Goal: Transaction & Acquisition: Book appointment/travel/reservation

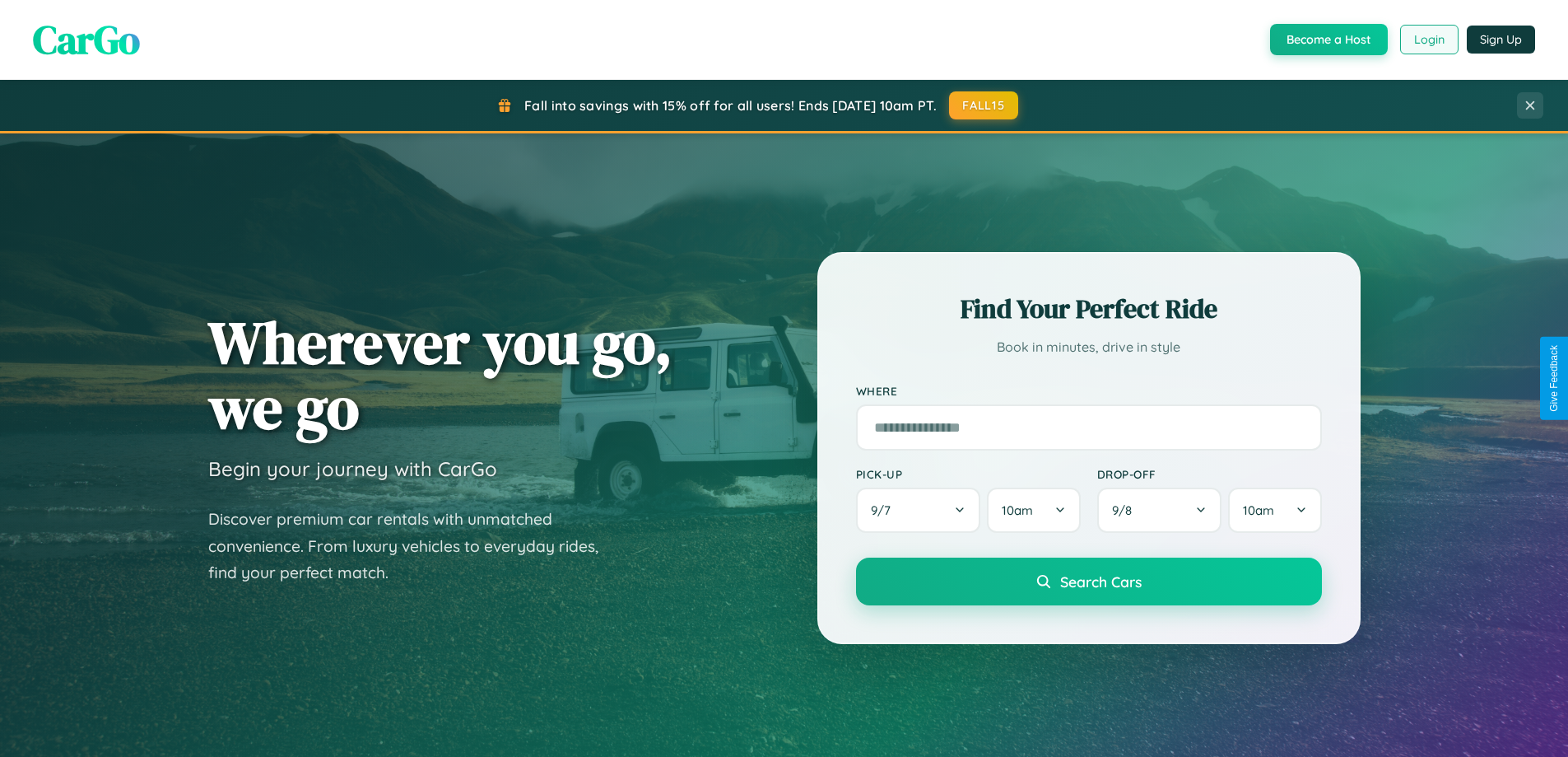
click at [1429, 39] on button "Login" at bounding box center [1429, 39] width 58 height 30
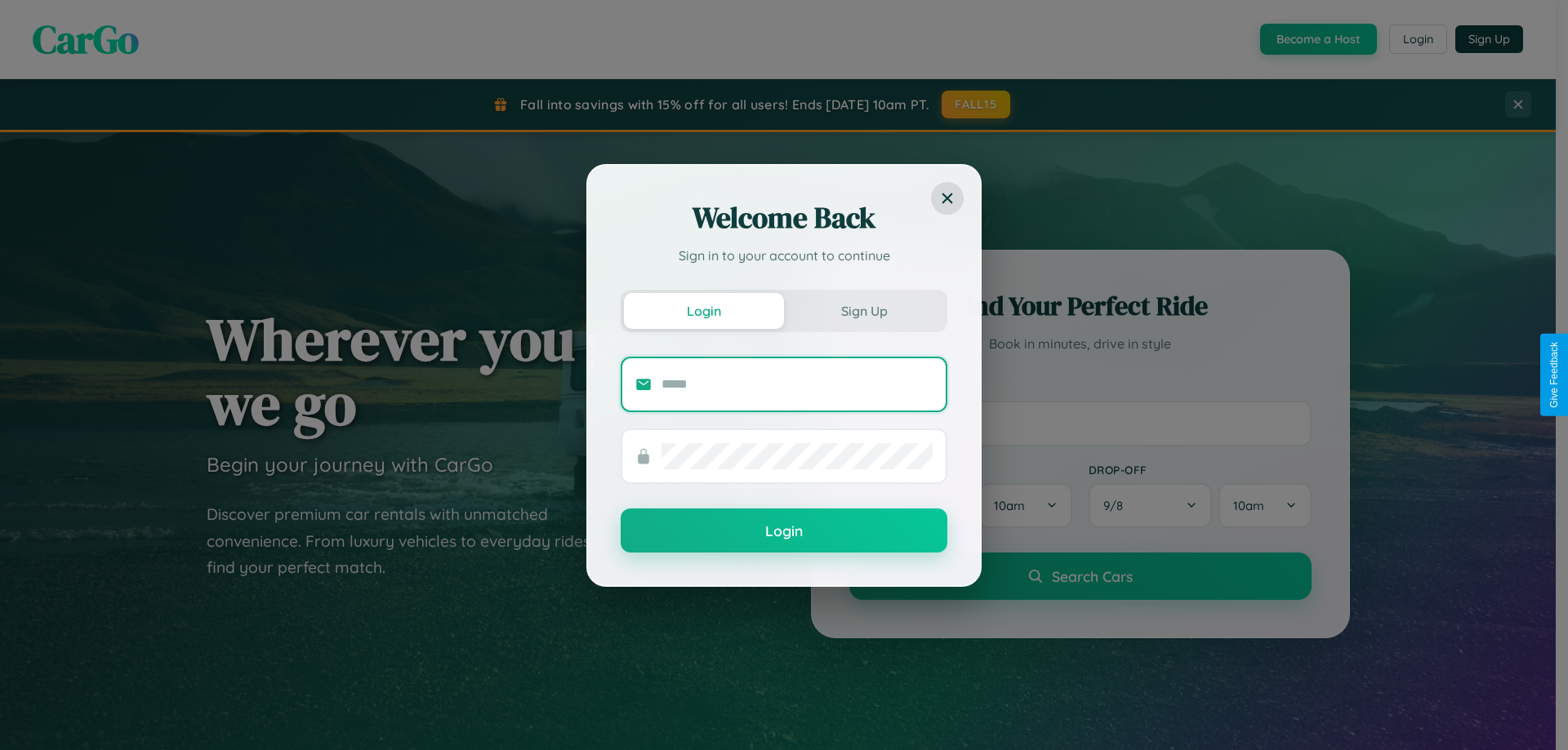
click at [797, 384] on input "text" at bounding box center [797, 385] width 271 height 26
type input "**********"
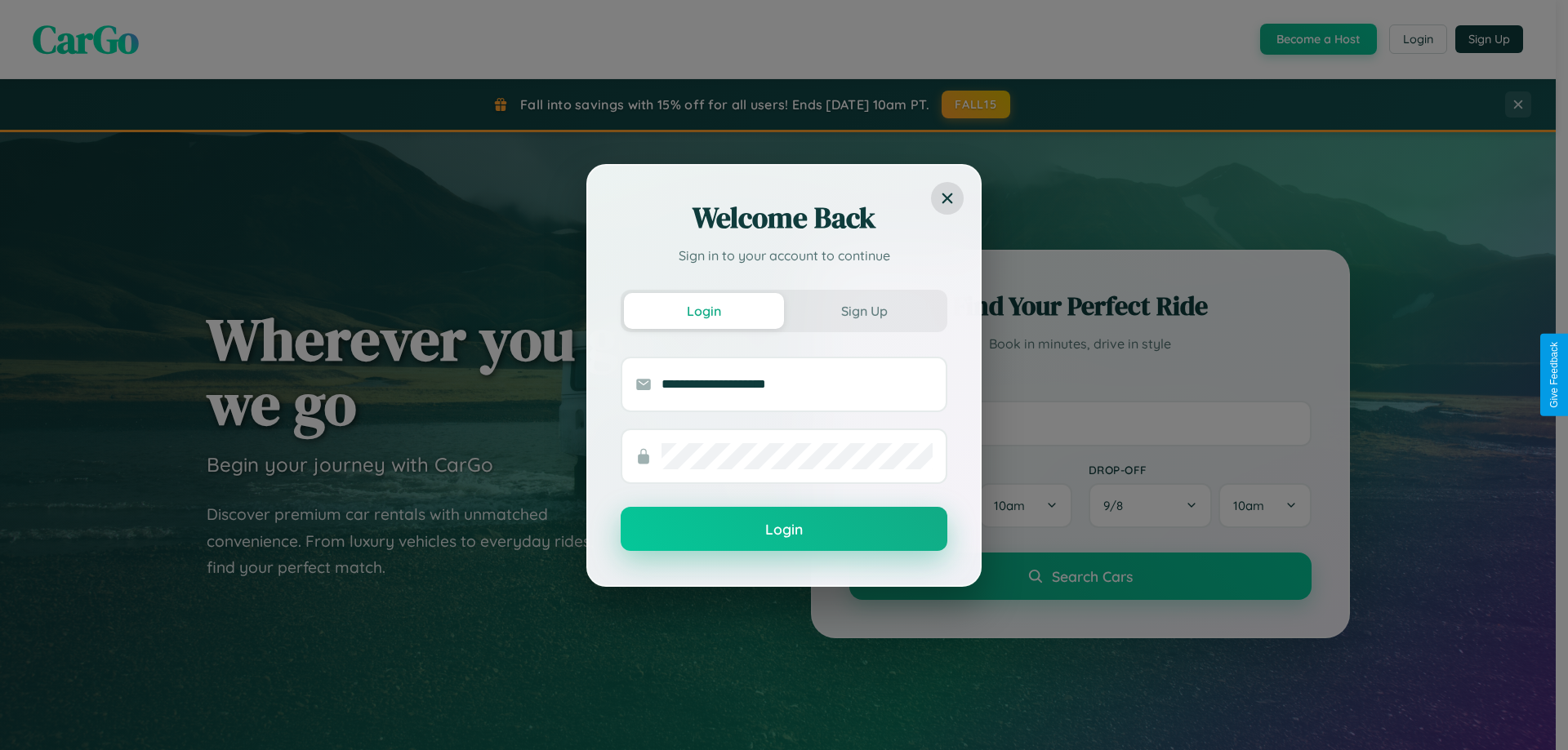
click at [784, 530] on button "Login" at bounding box center [784, 529] width 327 height 44
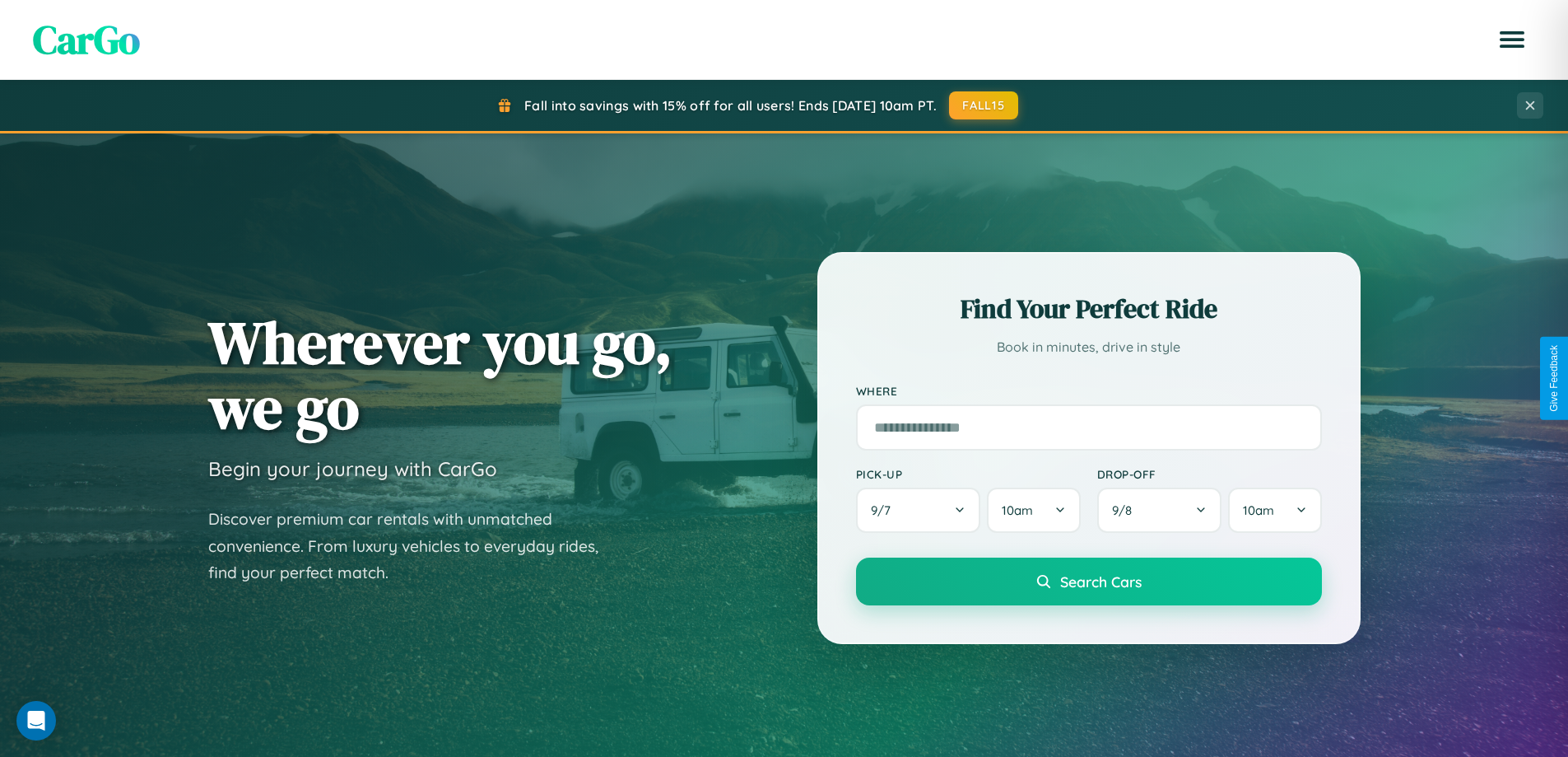
scroll to position [2647, 0]
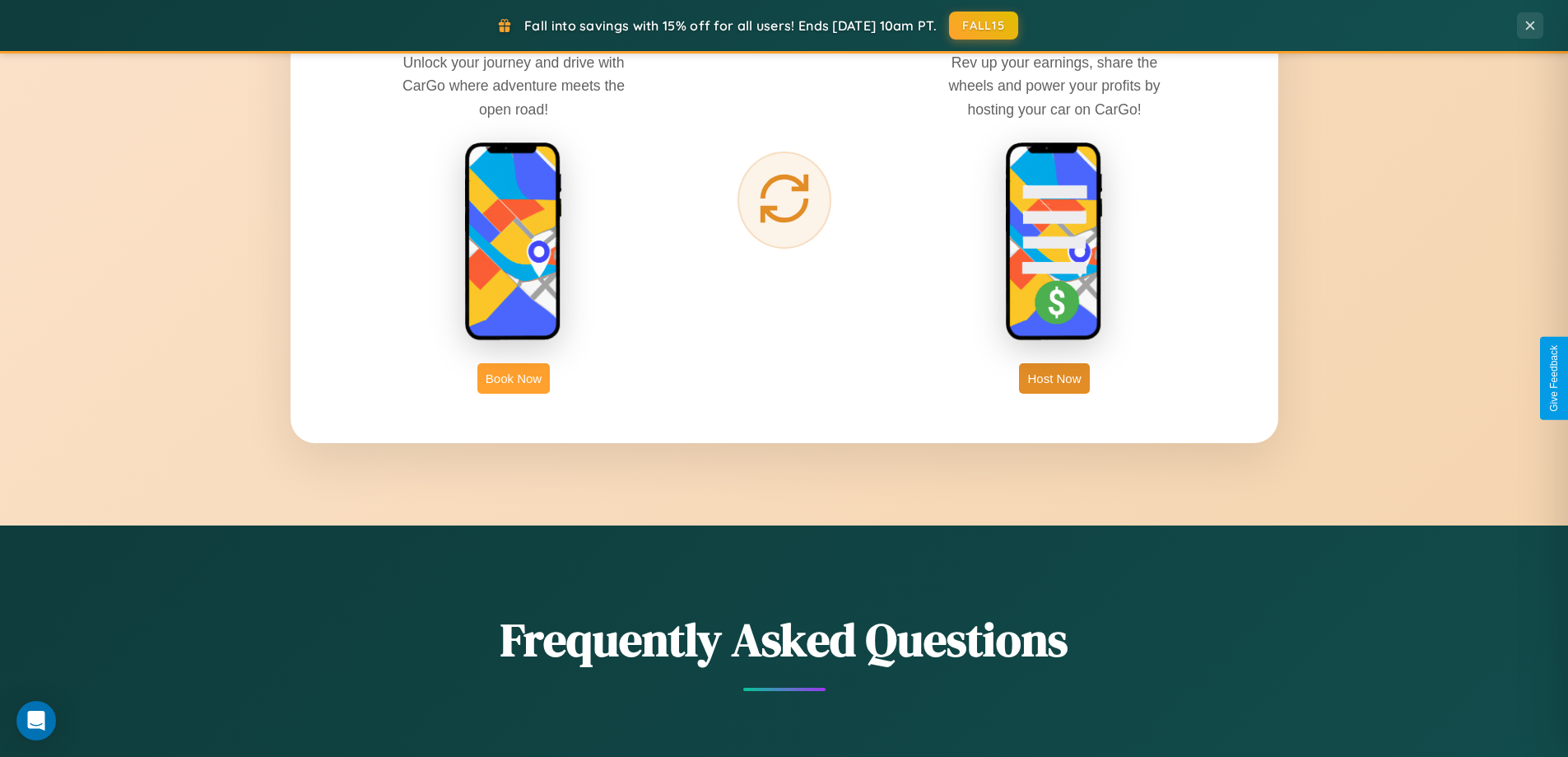
click at [513, 378] on button "Book Now" at bounding box center [513, 378] width 72 height 31
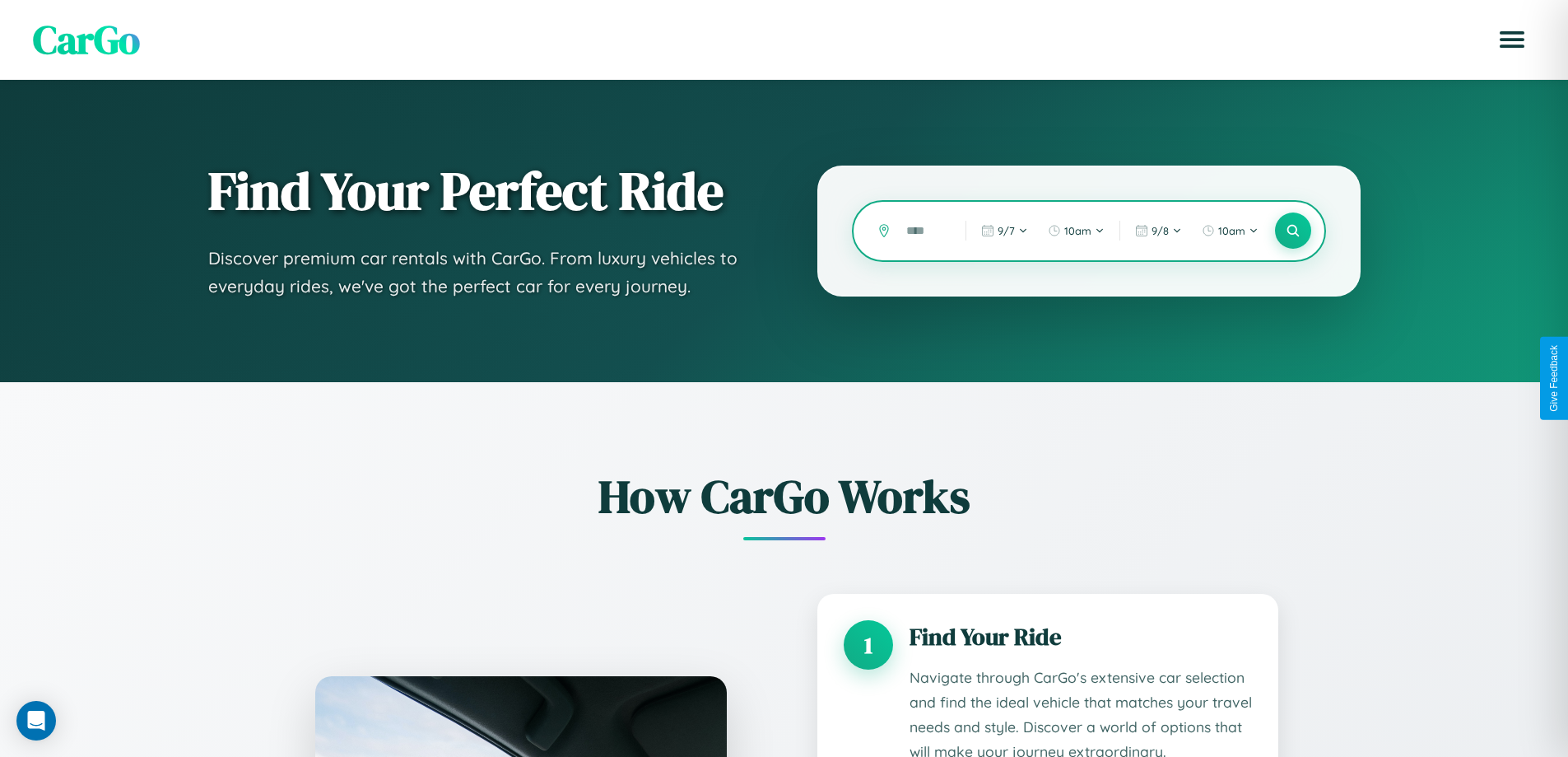
click at [924, 230] on input "text" at bounding box center [924, 230] width 51 height 29
type input "*"
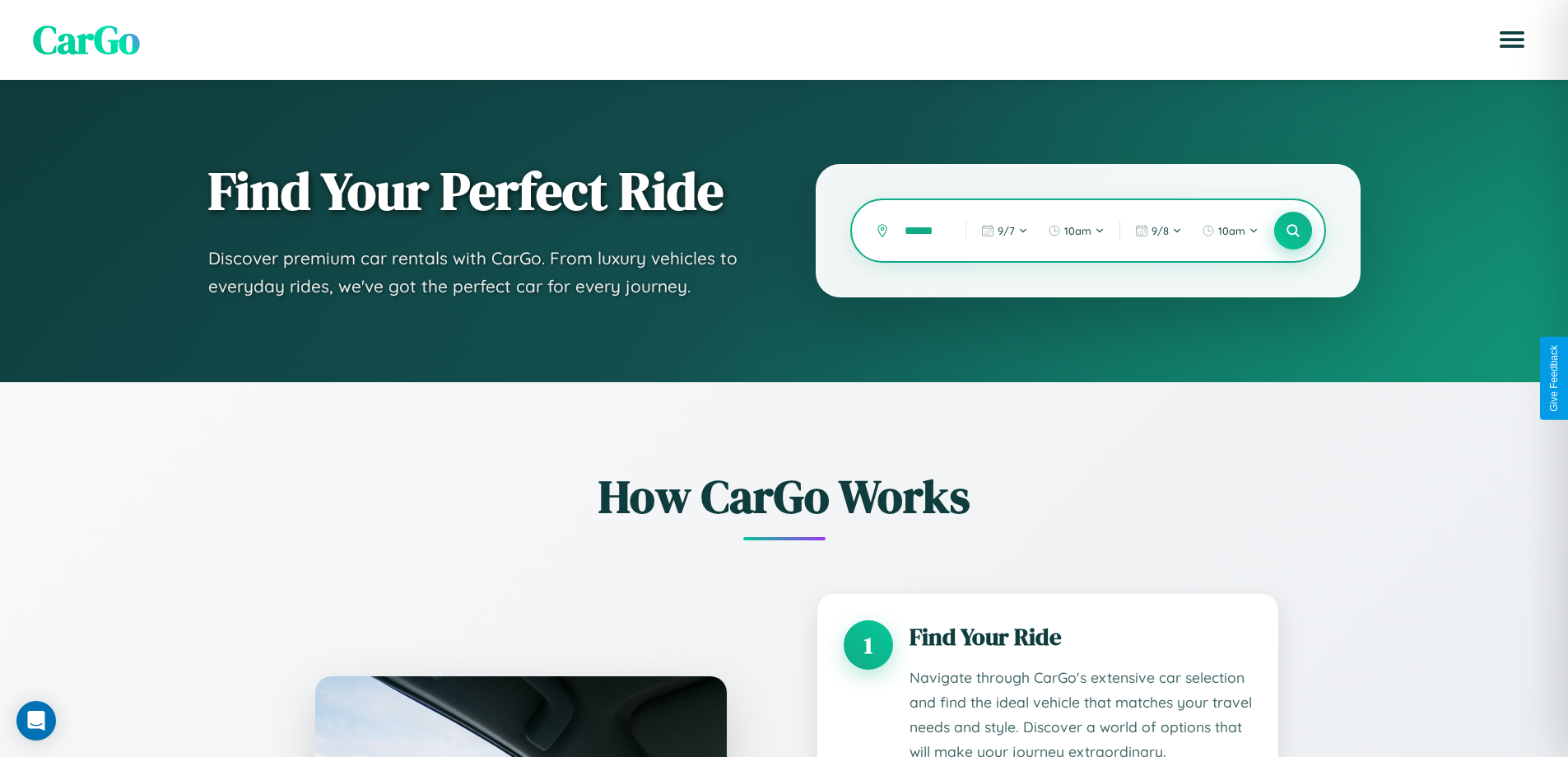
type input "******"
click at [1293, 230] on icon at bounding box center [1293, 231] width 16 height 16
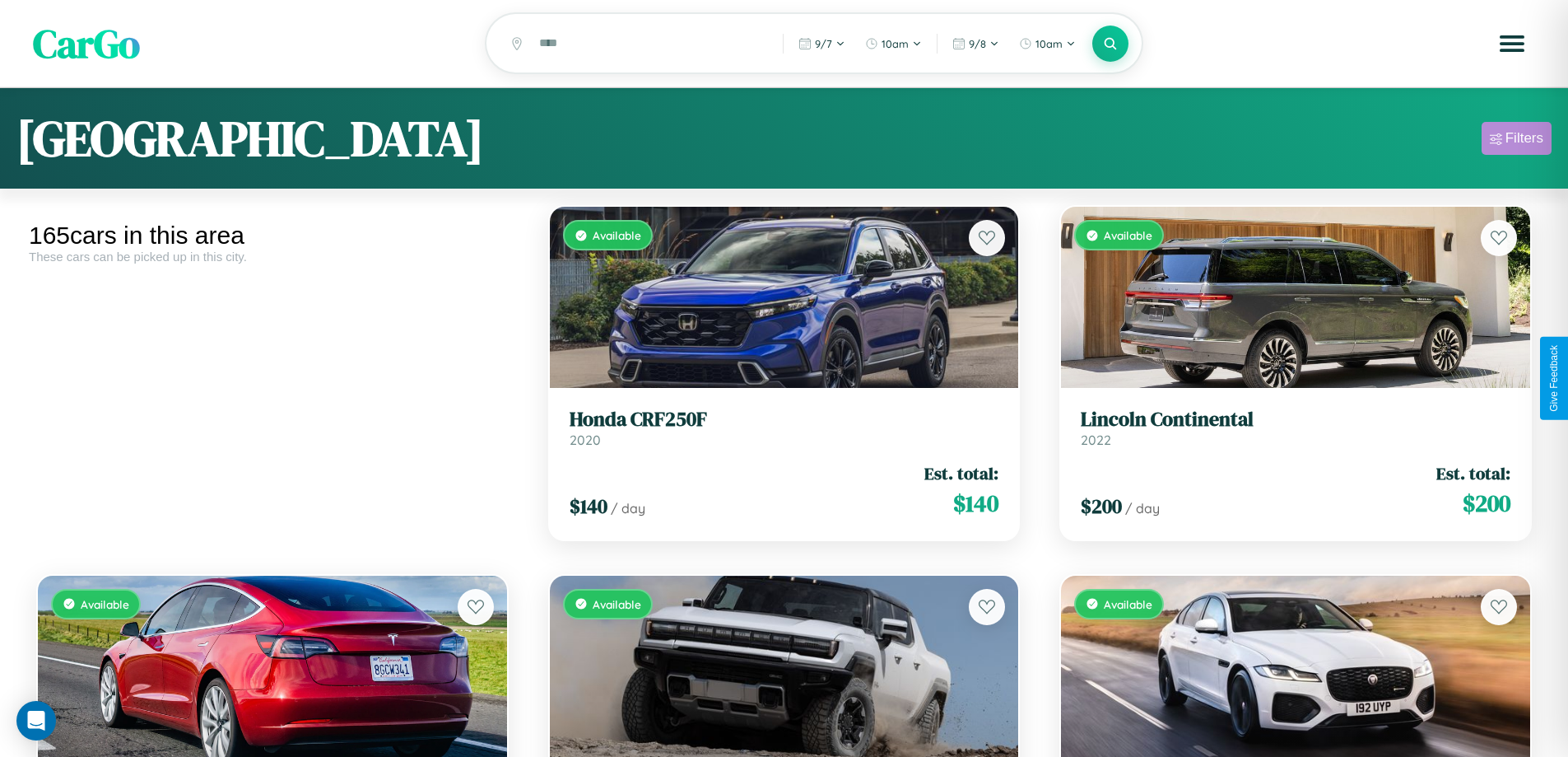
click at [1517, 141] on div "Filters" at bounding box center [1524, 138] width 37 height 17
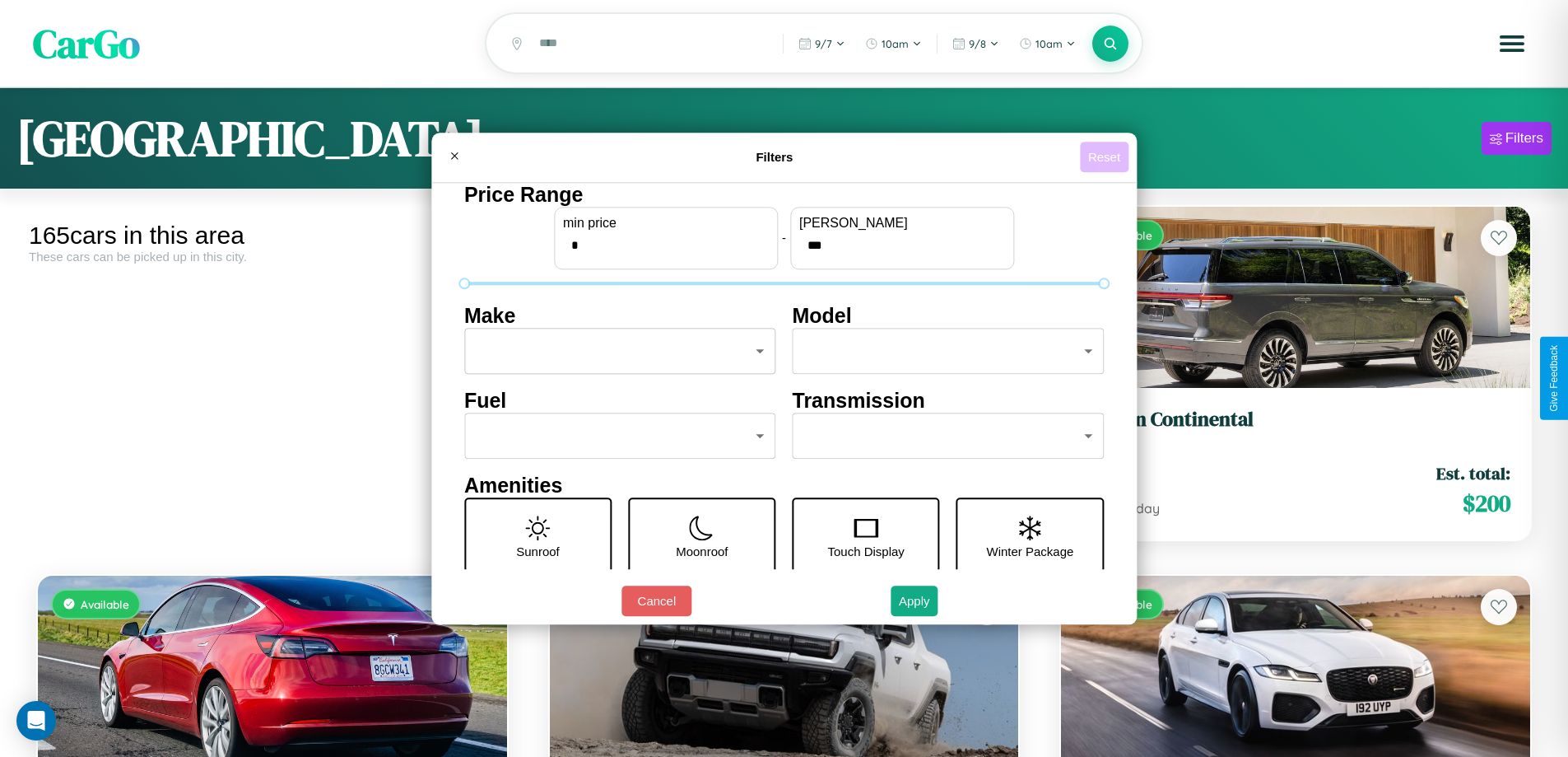
click at [1107, 156] on button "Reset" at bounding box center [1104, 156] width 49 height 31
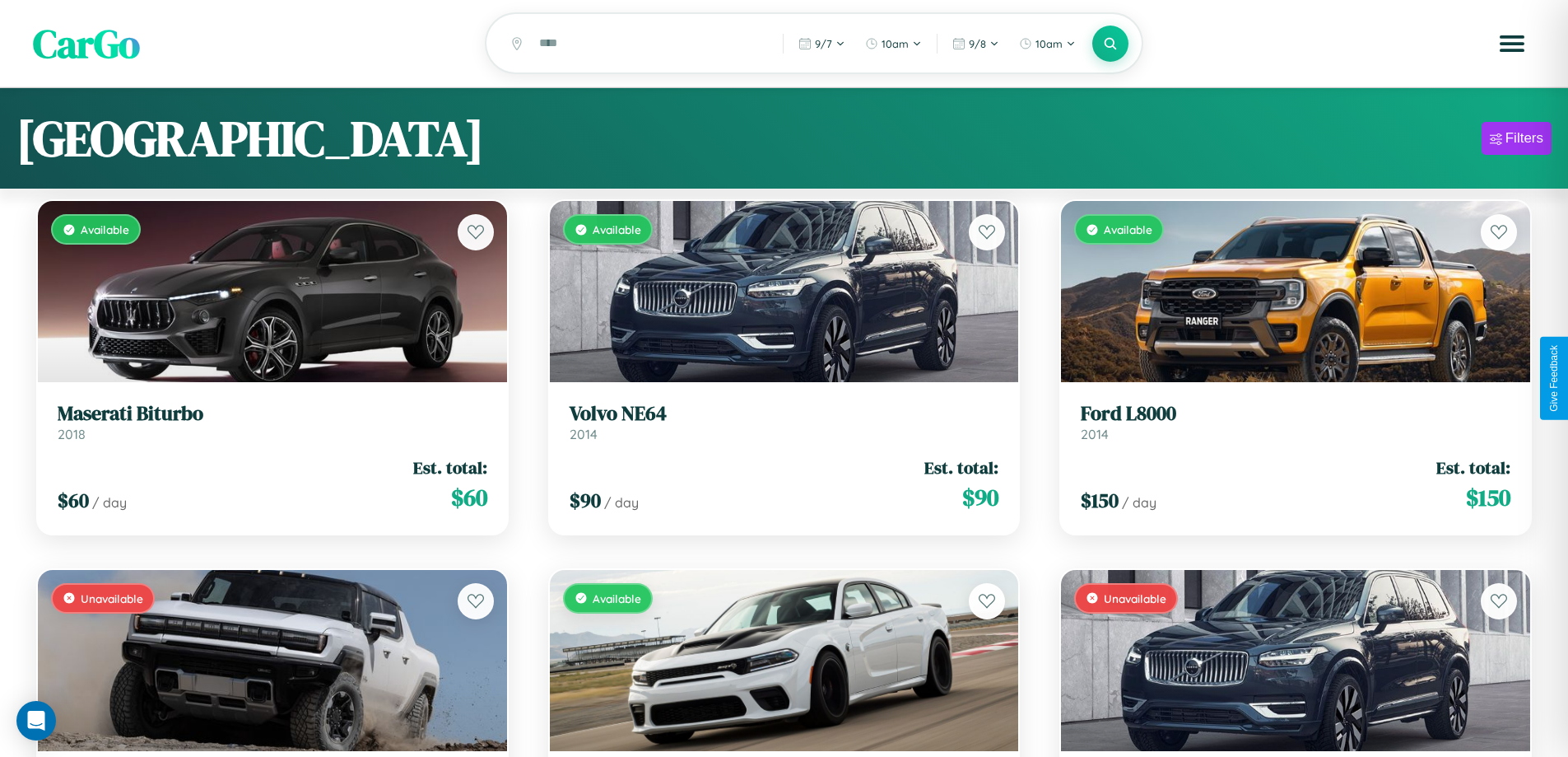
scroll to position [1829, 0]
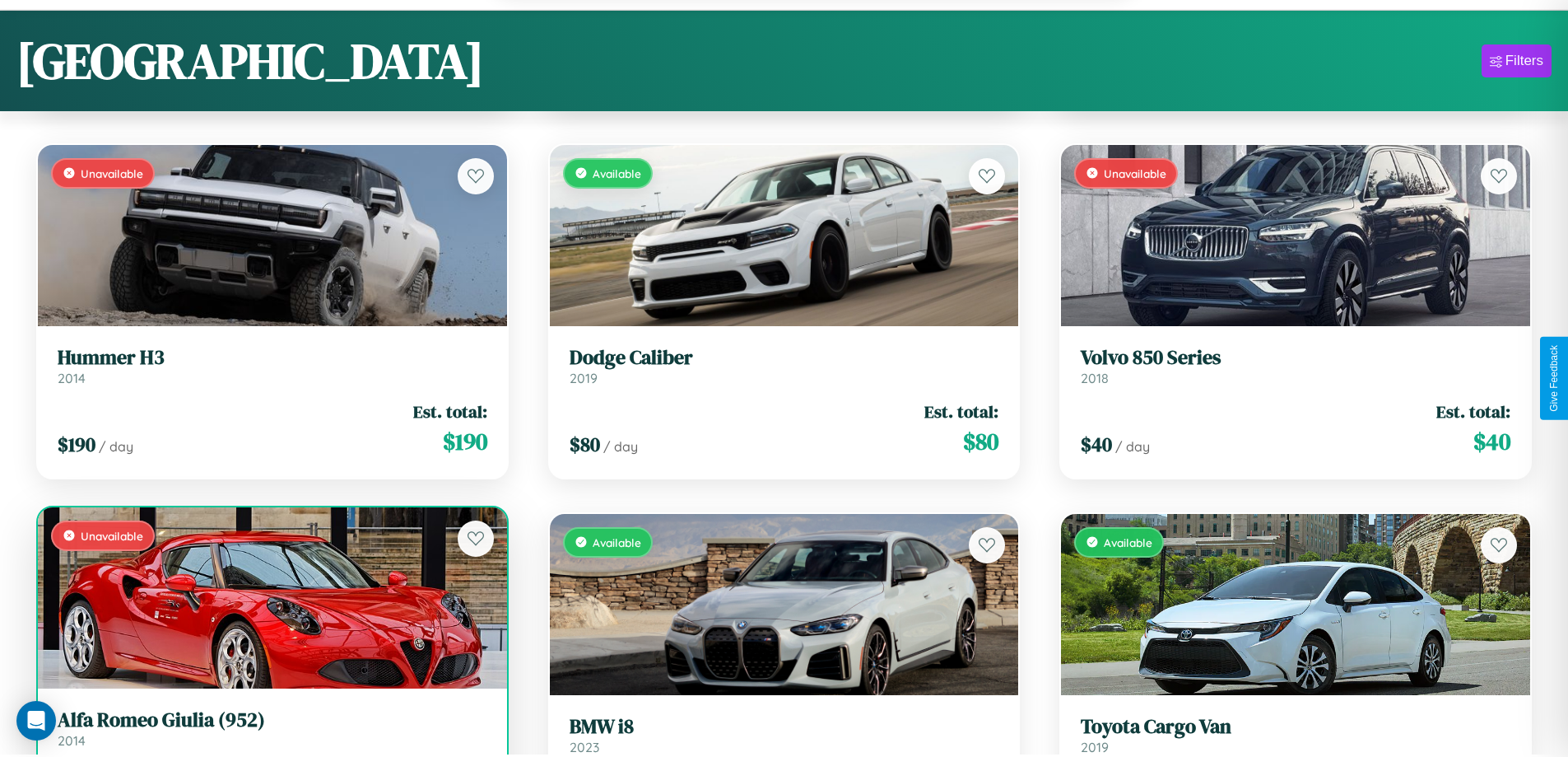
click at [270, 736] on link "Alfa Romeo Giulia (952) 2014" at bounding box center [272, 728] width 430 height 40
